Goal: Communication & Community: Answer question/provide support

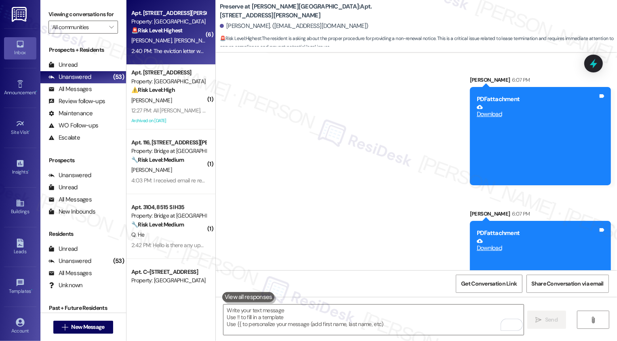
click at [179, 48] on div "2:40 PM: The eviction letter was also signed by a leasing agent who said she wa…" at bounding box center [282, 50] width 303 height 7
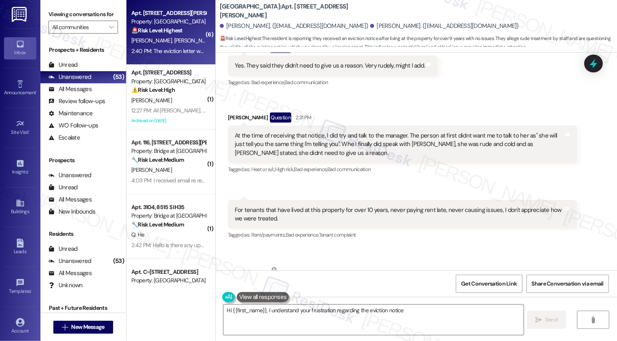
scroll to position [1038, 0]
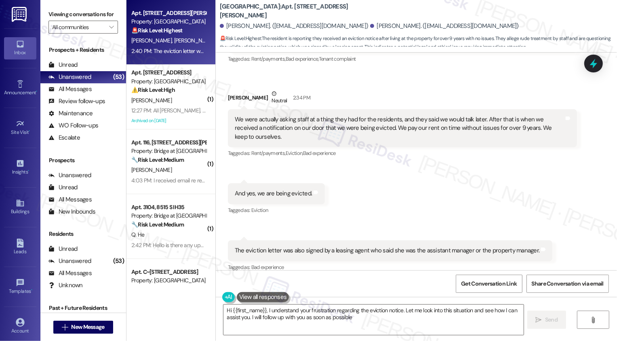
type textarea "Hi {{first_name}}, I understand your frustration regarding the eviction notice.…"
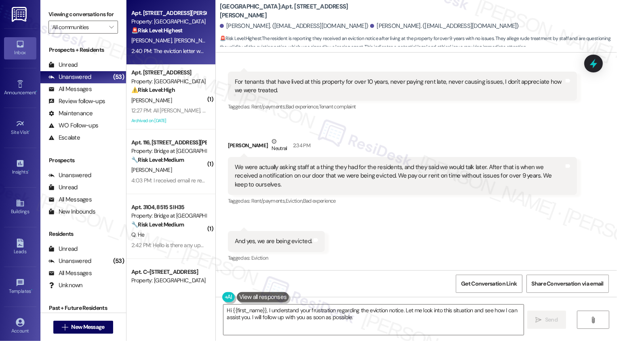
scroll to position [1038, 0]
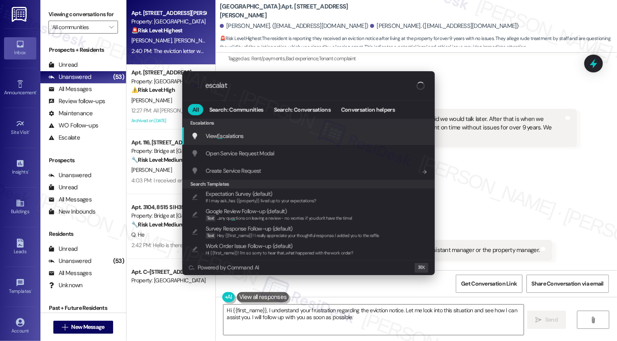
type input "escalate"
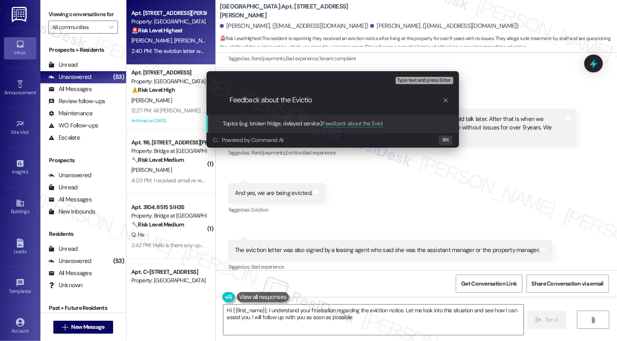
type input "Feedback about the Eviction"
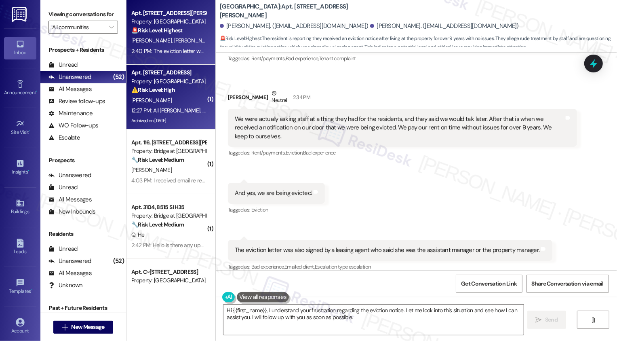
click at [190, 93] on div "⚠️ Risk Level: High The resident indicates that the leak under the kitchen sink…" at bounding box center [168, 90] width 75 height 8
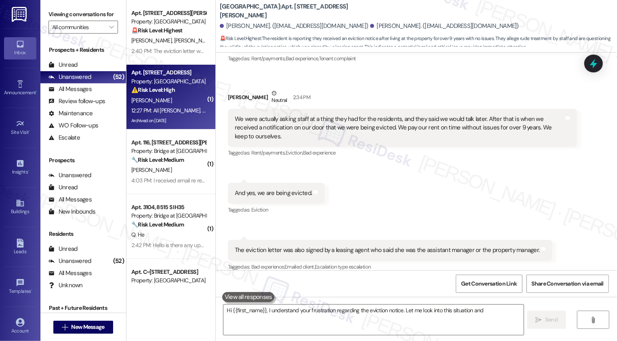
click at [190, 93] on div "⚠️ Risk Level: High The resident indicates that the leak under the kitchen sink…" at bounding box center [168, 90] width 75 height 8
type textarea "Hi {{first_name}}, I understand your frustration regarding the eviction notice.…"
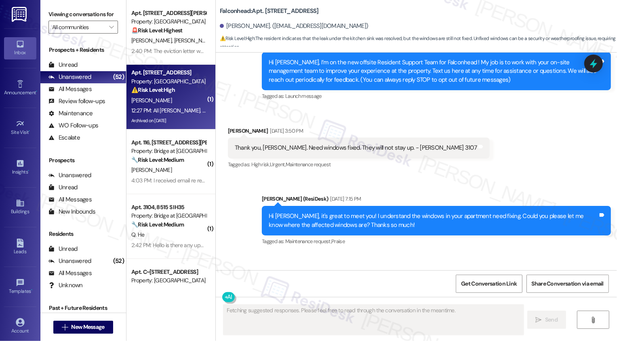
scroll to position [1210, 0]
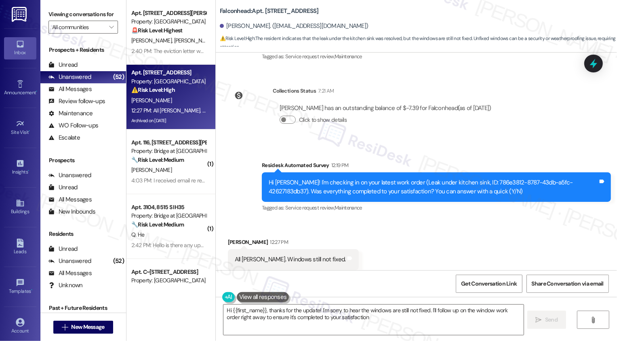
type textarea "Hi {{first_name}}, thanks for the update! I'm sorry to hear the windows are sti…"
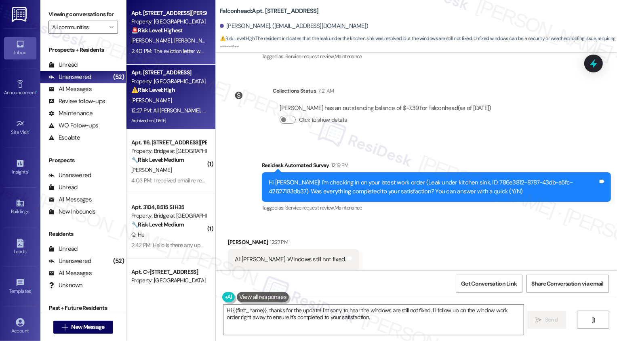
click at [173, 33] on strong "🚨 Risk Level: Highest" at bounding box center [156, 30] width 51 height 7
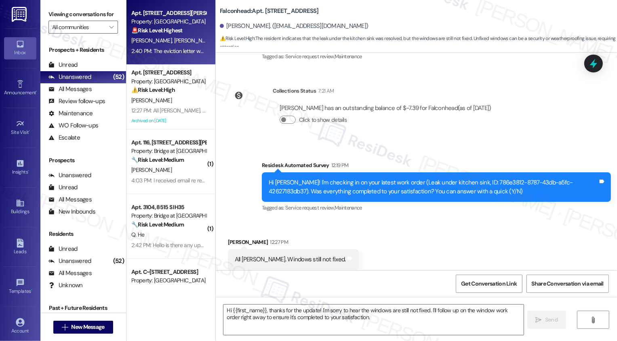
click at [173, 33] on strong "🚨 Risk Level: Highest" at bounding box center [156, 30] width 51 height 7
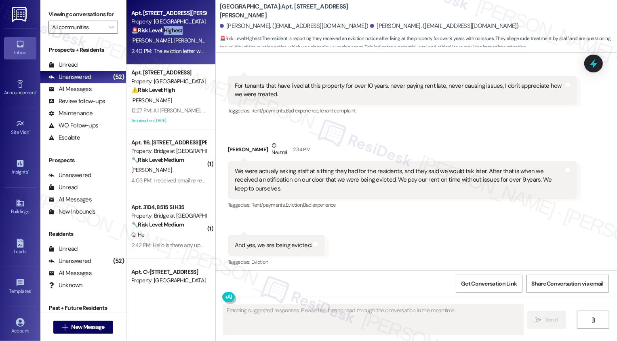
click at [292, 256] on div "Tagged as: Eviction Click to highlight conversations about Eviction" at bounding box center [276, 262] width 97 height 12
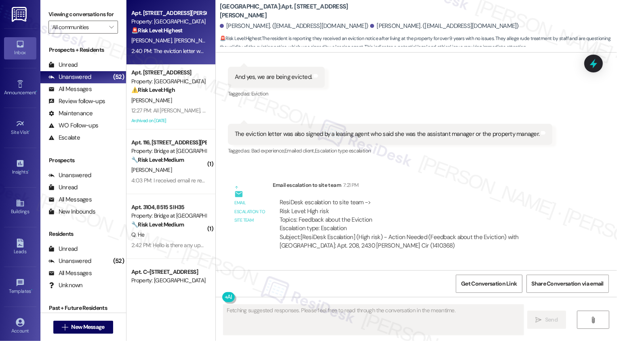
scroll to position [1211, 0]
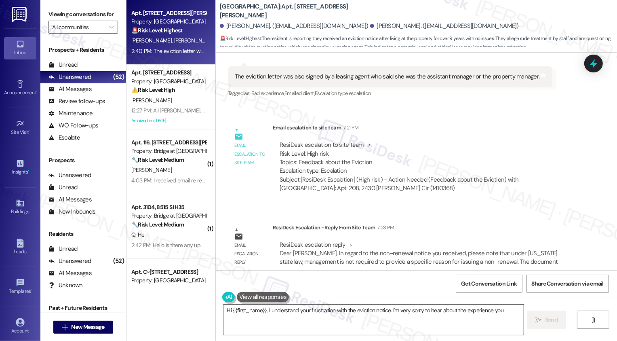
click at [290, 312] on textarea "Hi {{first_name}}, I understand your frustration with the eviction notice. I'm …" at bounding box center [373, 319] width 300 height 30
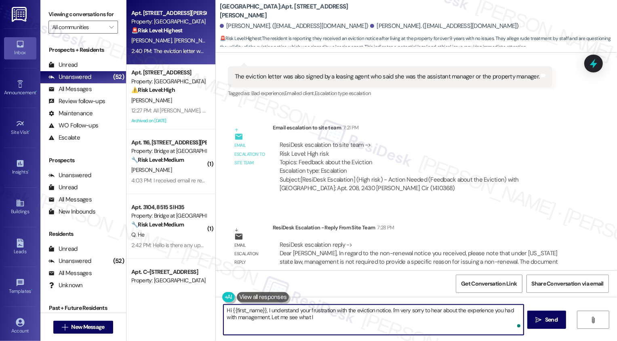
drag, startPoint x: 265, startPoint y: 311, endPoint x: 204, endPoint y: 312, distance: 60.6
click at [246, 312] on textarea "Hi {{first_name}}, I understand your frustration with the eviction notice. I'm …" at bounding box center [373, 319] width 300 height 30
click at [328, 319] on textarea "Hi {{first_name}}, I understand your frustration with the eviction notice. I'm …" at bounding box center [373, 319] width 300 height 30
paste textarea "[URL][DOMAIN_NAME]"
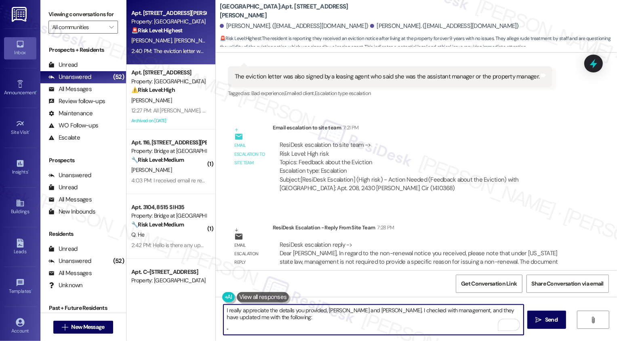
paste textarea "Dear [PERSON_NAME], In regard to the non-renewal notice you received, please no…"
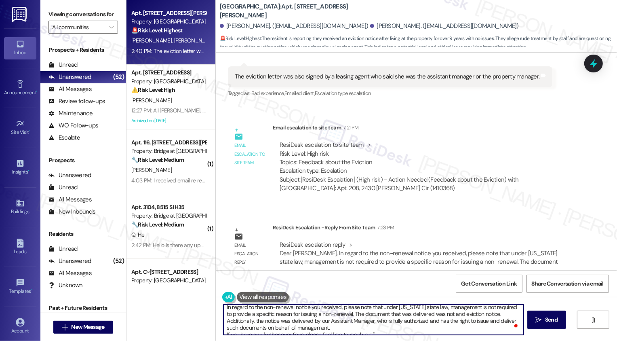
scroll to position [0, 0]
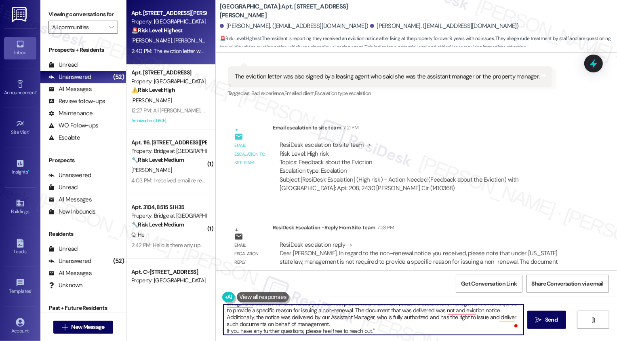
click at [223, 326] on textarea "I really appreciate the details you provided, [PERSON_NAME] and [PERSON_NAME]. …" at bounding box center [373, 319] width 300 height 30
click at [223, 329] on textarea "I really appreciate the details you provided, [PERSON_NAME] and [PERSON_NAME]. …" at bounding box center [373, 319] width 300 height 30
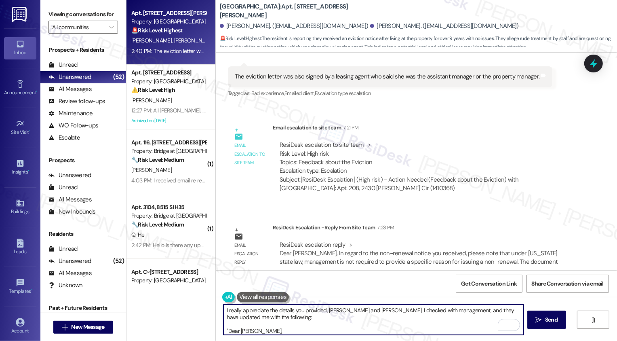
click at [337, 312] on textarea "I really appreciate the details you provided, [PERSON_NAME] and [PERSON_NAME]. …" at bounding box center [373, 319] width 300 height 30
click at [457, 310] on textarea "I really appreciate the details you provided, [PERSON_NAME] and [PERSON_NAME]. …" at bounding box center [373, 319] width 300 height 30
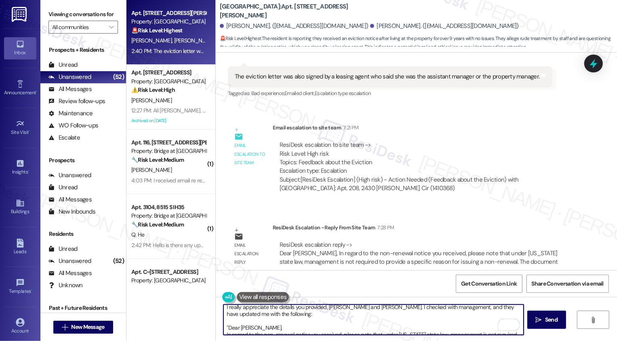
scroll to position [6, 0]
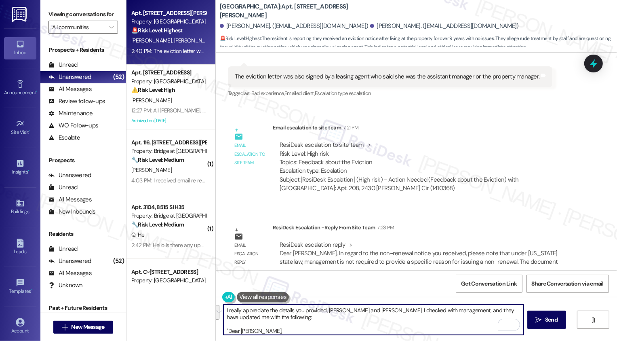
drag, startPoint x: 280, startPoint y: 319, endPoint x: 211, endPoint y: 303, distance: 71.3
click at [216, 303] on div "I really appreciate the details you provided, [PERSON_NAME] and [PERSON_NAME]. …" at bounding box center [416, 327] width 401 height 61
click at [256, 313] on textarea "I really appreciate the details you provided, [PERSON_NAME] and [PERSON_NAME]. …" at bounding box center [373, 319] width 300 height 30
drag, startPoint x: 375, startPoint y: 310, endPoint x: 378, endPoint y: 316, distance: 5.8
click at [378, 316] on textarea "I really appreciate the details you provided, [PERSON_NAME] and [PERSON_NAME]. …" at bounding box center [373, 319] width 300 height 30
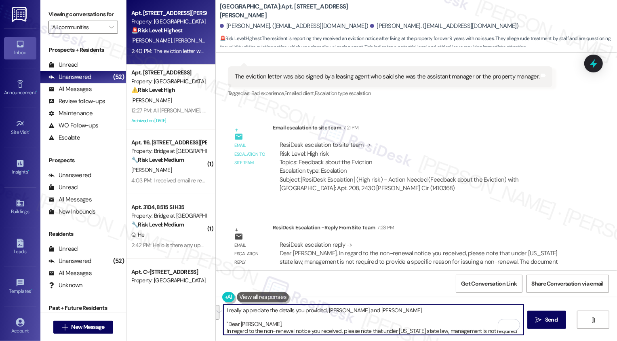
paste textarea "I understand this may be difficult news, but I wanted to share the message I re…"
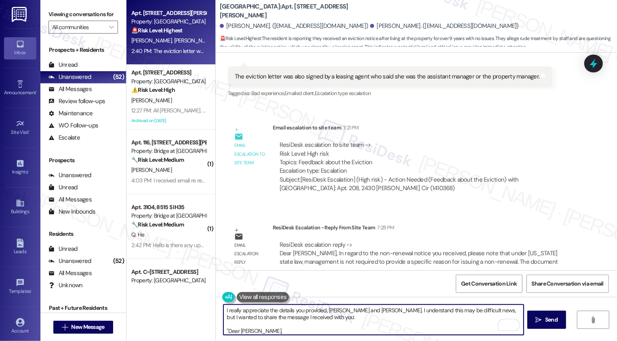
click at [471, 311] on textarea "I really appreciate the details you provided, [PERSON_NAME] and [PERSON_NAME]. …" at bounding box center [373, 319] width 300 height 30
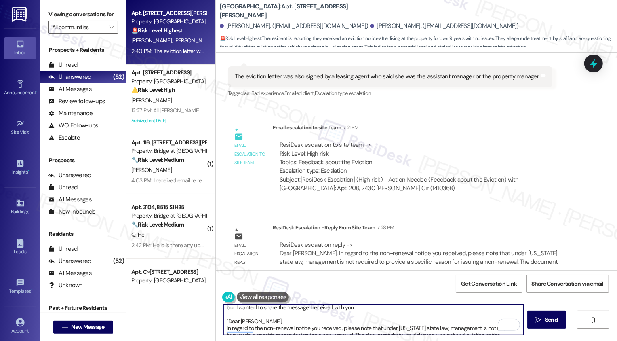
scroll to position [11, 0]
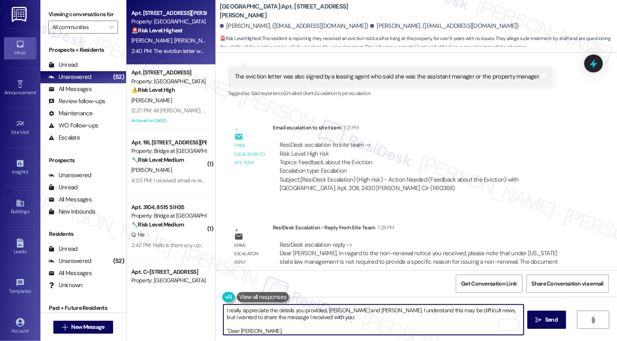
click at [441, 311] on textarea "I really appreciate the details you provided, [PERSON_NAME] and [PERSON_NAME]. …" at bounding box center [373, 319] width 300 height 30
click at [411, 322] on textarea "I really appreciate the details you provided, [PERSON_NAME] and [PERSON_NAME]. …" at bounding box center [373, 319] width 300 height 30
click at [459, 311] on textarea "I really appreciate the details you provided, [PERSON_NAME] and [PERSON_NAME]. …" at bounding box center [373, 319] width 300 height 30
click at [447, 321] on textarea "I really appreciate the details you provided, [PERSON_NAME] and [PERSON_NAME]. …" at bounding box center [373, 319] width 300 height 30
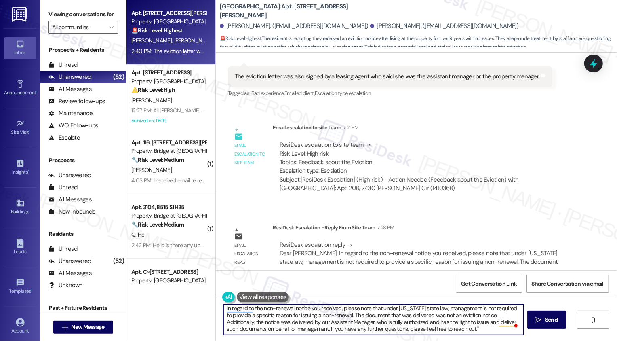
click at [264, 327] on textarea "I really appreciate the details you provided, [PERSON_NAME] and [PERSON_NAME]. …" at bounding box center [373, 319] width 300 height 30
click at [302, 328] on textarea "I really appreciate the details you provided, [PERSON_NAME] and [PERSON_NAME]. …" at bounding box center [373, 319] width 300 height 30
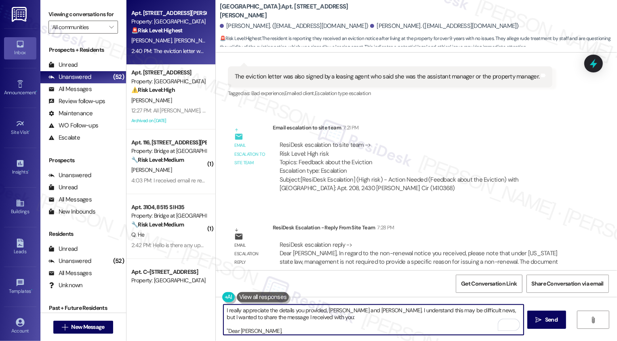
click at [281, 310] on textarea "I really appreciate the details you provided, [PERSON_NAME] and [PERSON_NAME]. …" at bounding box center [373, 319] width 300 height 30
click at [314, 320] on textarea "I really appreciate the details you provided, [PERSON_NAME] and [PERSON_NAME]. …" at bounding box center [373, 319] width 300 height 30
click at [332, 320] on textarea "I really appreciate the details you provided, [PERSON_NAME] and [PERSON_NAME]. …" at bounding box center [373, 319] width 300 height 30
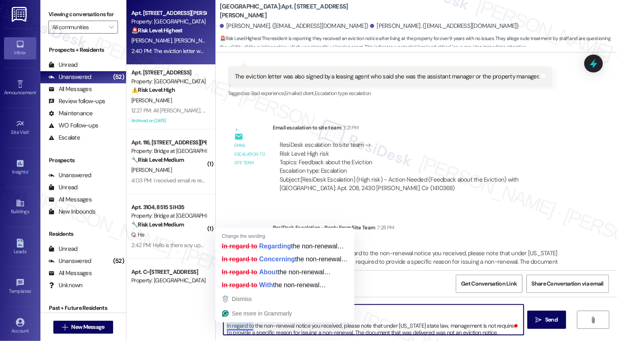
click at [223, 325] on textarea "I really appreciate the details you provided, [PERSON_NAME] and [PERSON_NAME]. …" at bounding box center [373, 319] width 300 height 30
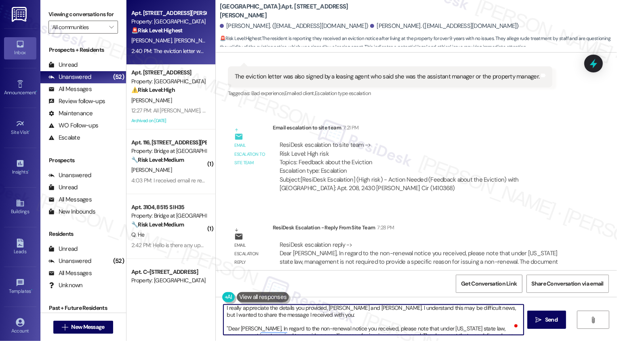
click at [459, 307] on textarea "I really appreciate the details you provided, [PERSON_NAME] and [PERSON_NAME]. …" at bounding box center [373, 319] width 300 height 30
type textarea "I really appreciate the details you provided, [PERSON_NAME] and [PERSON_NAME]. …"
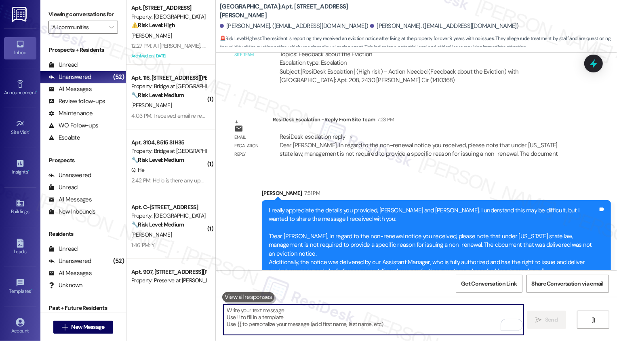
click at [398, 217] on div "I really appreciate the details you provided, [PERSON_NAME] and [PERSON_NAME]. …" at bounding box center [433, 240] width 329 height 69
